Goal: Navigation & Orientation: Go to known website

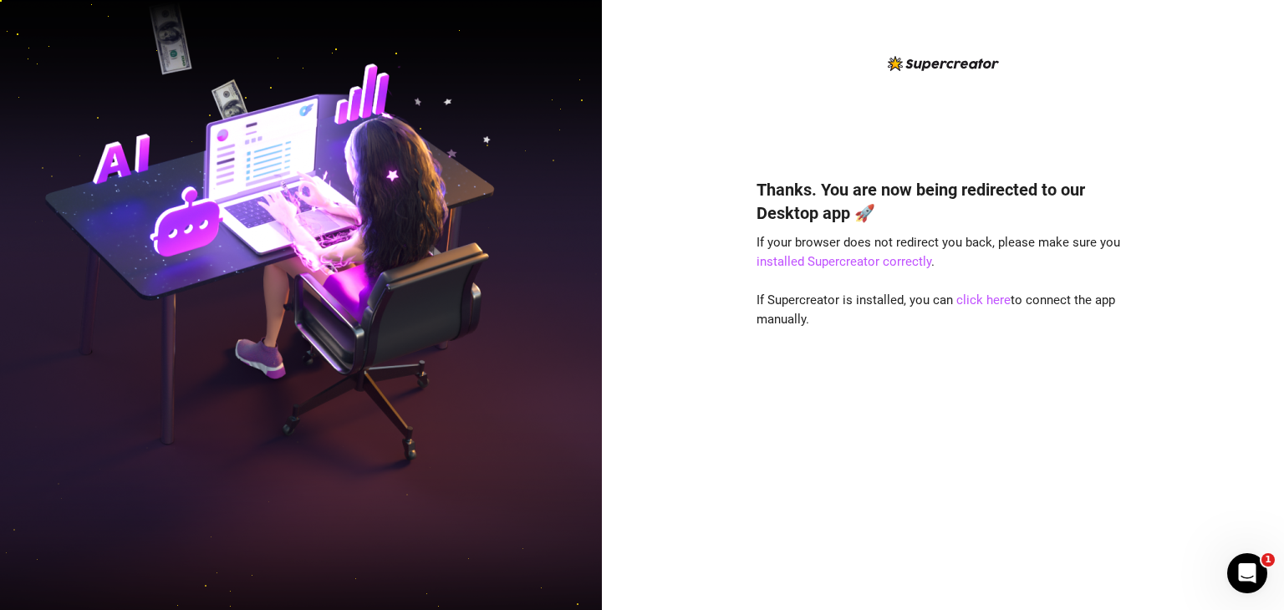
click at [976, 289] on div "Thanks. You are now being redirected to our Desktop app 🚀 If your browser does …" at bounding box center [942, 369] width 373 height 428
click at [959, 307] on link "click here" at bounding box center [983, 300] width 54 height 15
click at [970, 299] on link "click here" at bounding box center [983, 300] width 54 height 15
click at [989, 298] on link "click here" at bounding box center [983, 300] width 54 height 15
click at [967, 301] on link "click here" at bounding box center [983, 300] width 54 height 15
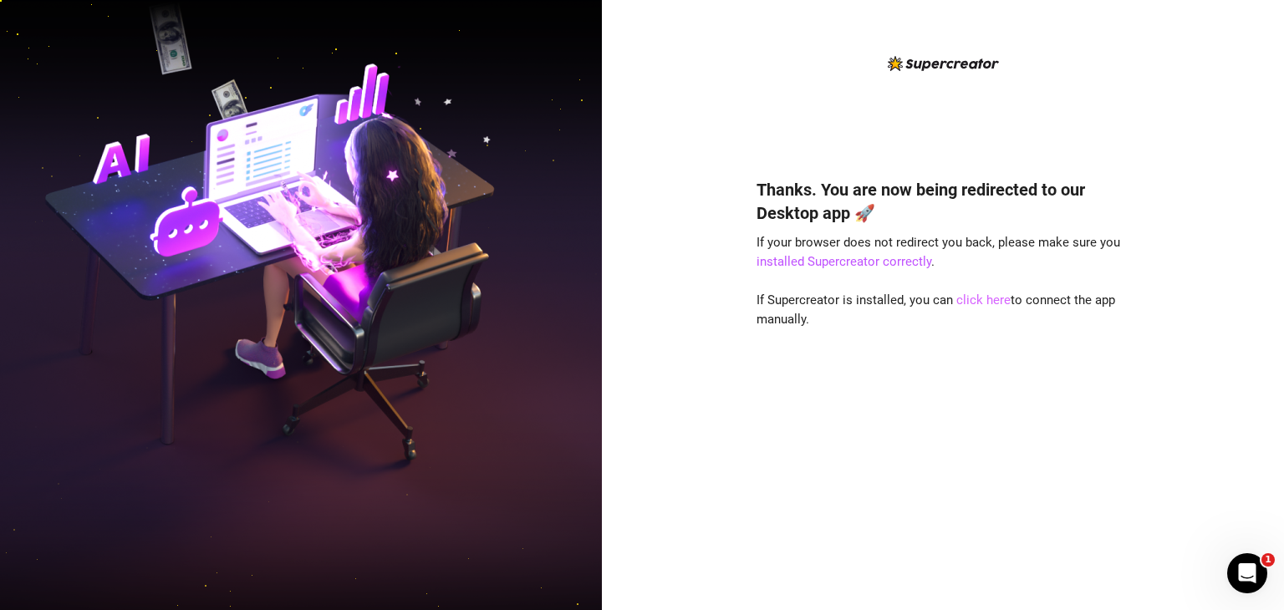
click at [992, 298] on link "click here" at bounding box center [983, 300] width 54 height 15
click at [983, 306] on link "click here" at bounding box center [983, 300] width 54 height 15
click at [995, 302] on link "click here" at bounding box center [983, 300] width 54 height 15
click at [1006, 304] on link "click here" at bounding box center [983, 300] width 54 height 15
click at [1004, 301] on link "click here" at bounding box center [983, 300] width 54 height 15
